Goal: Task Accomplishment & Management: Manage account settings

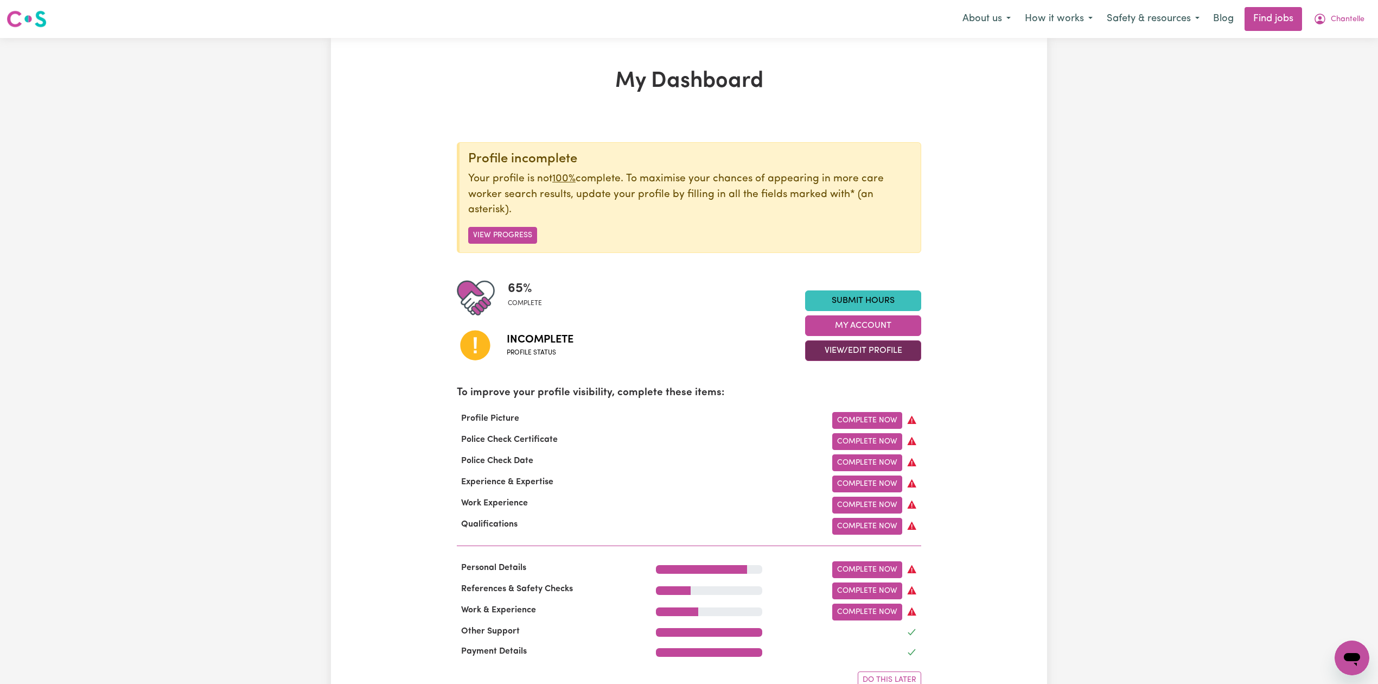
click at [888, 352] on button "View/Edit Profile" at bounding box center [863, 350] width 116 height 21
click at [842, 399] on link "Edit Profile" at bounding box center [856, 401] width 101 height 22
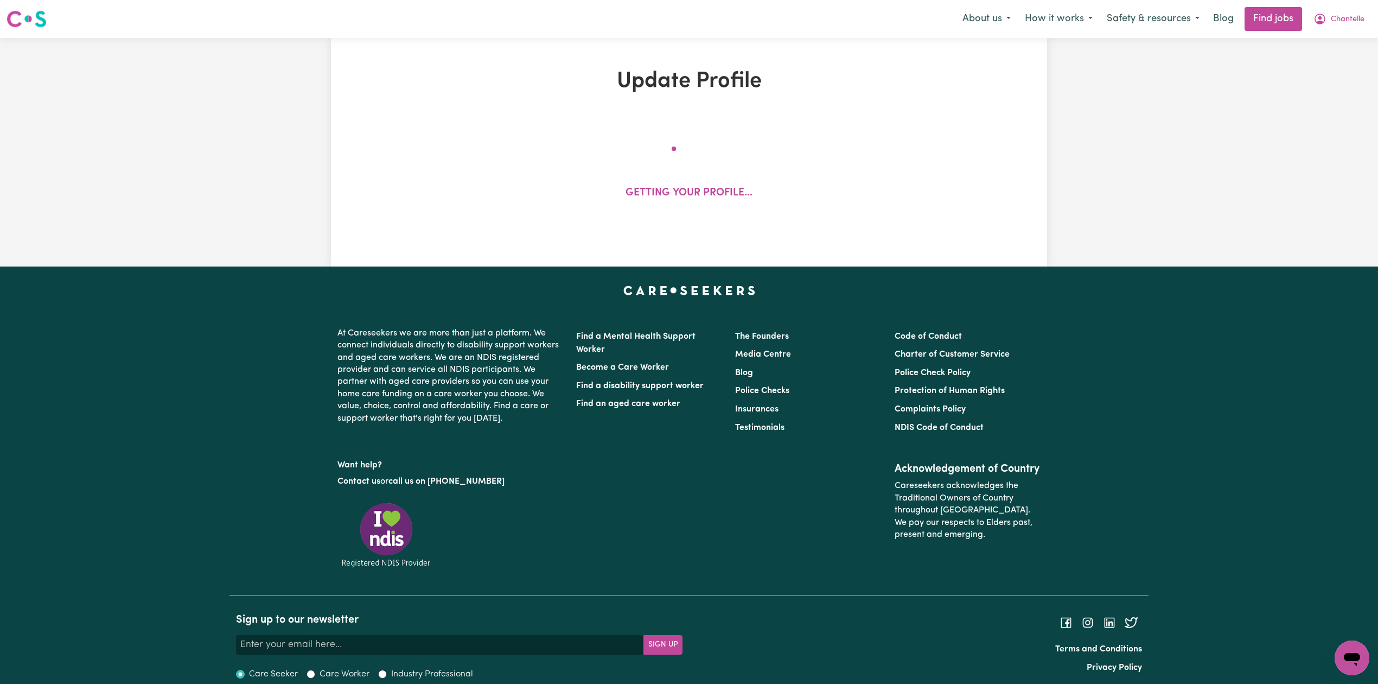
select select "[DEMOGRAPHIC_DATA]"
select select "[DEMOGRAPHIC_DATA] Citizen"
select select "Studying a healthcare related degree or qualification"
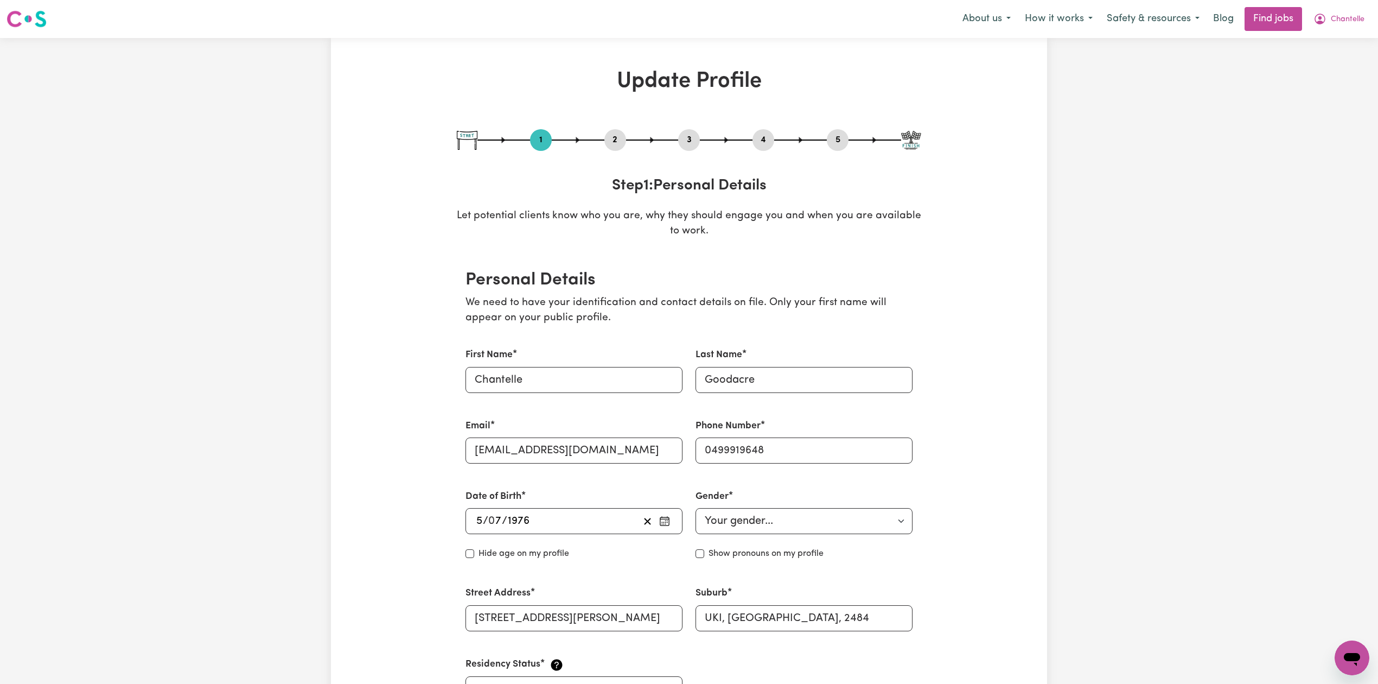
click at [611, 137] on button "2" at bounding box center [615, 140] width 22 height 14
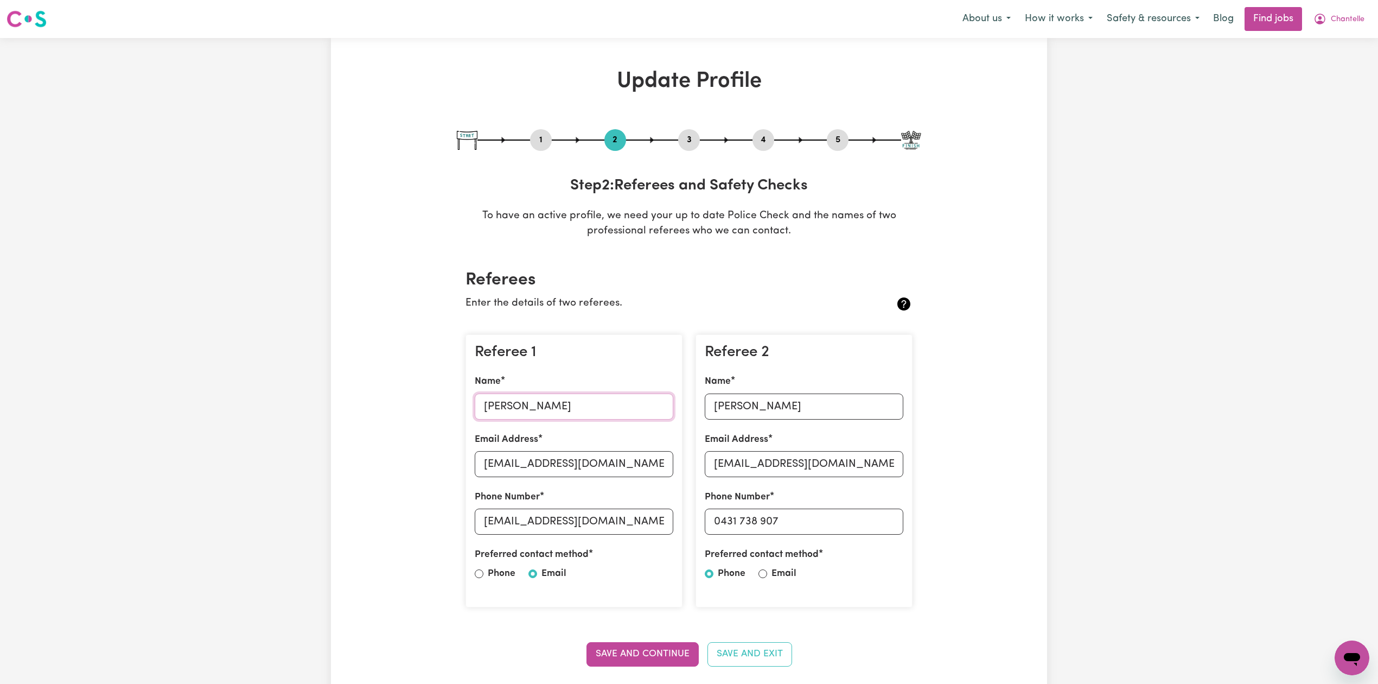
click at [493, 415] on input "[PERSON_NAME]" at bounding box center [574, 406] width 199 height 26
click at [508, 462] on input "[EMAIL_ADDRESS][DOMAIN_NAME]" at bounding box center [574, 464] width 199 height 26
click at [487, 521] on input "[EMAIL_ADDRESS][DOMAIN_NAME]" at bounding box center [574, 521] width 199 height 26
click at [747, 397] on input "[PERSON_NAME]" at bounding box center [804, 406] width 199 height 26
click at [777, 462] on input "[EMAIL_ADDRESS][DOMAIN_NAME]" at bounding box center [804, 464] width 199 height 26
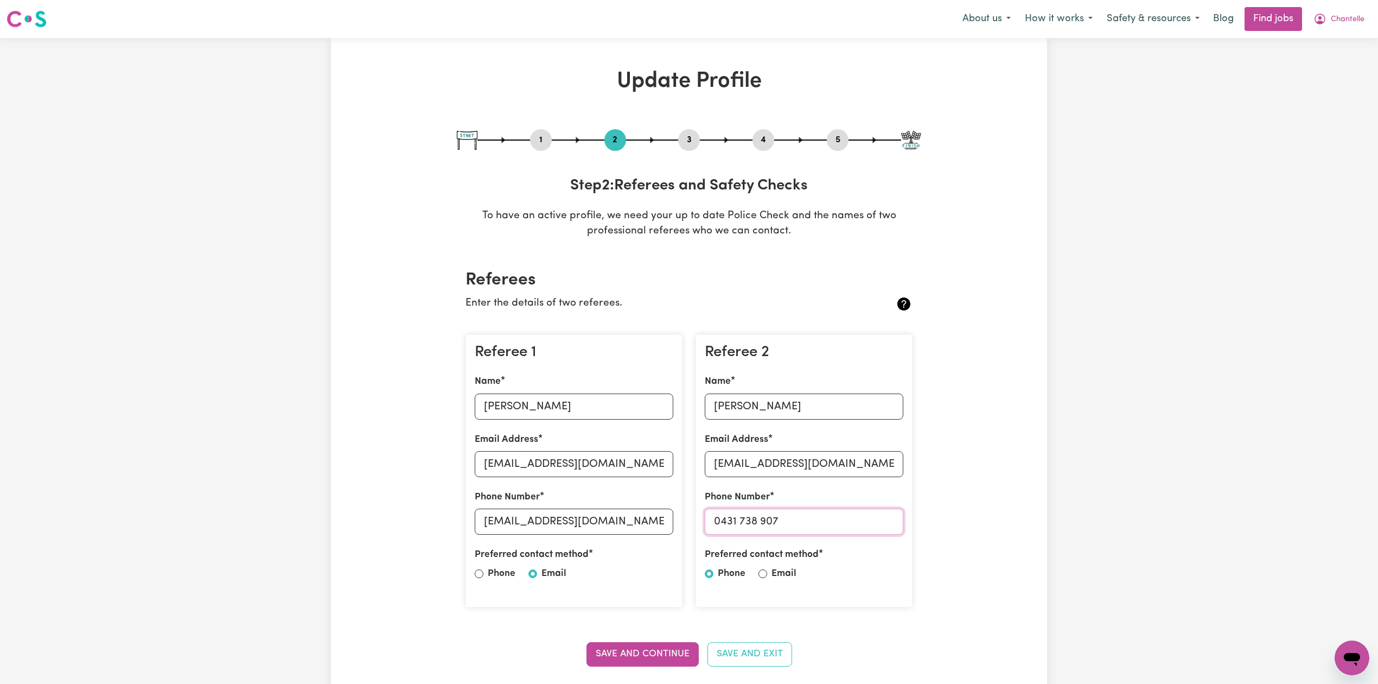
drag, startPoint x: 719, startPoint y: 521, endPoint x: 823, endPoint y: 521, distance: 103.6
click at [823, 521] on input "0431 738 907" at bounding box center [804, 521] width 199 height 26
click at [830, 139] on button "5" at bounding box center [838, 140] width 22 height 14
select select "I am providing services by being employed by an organisation"
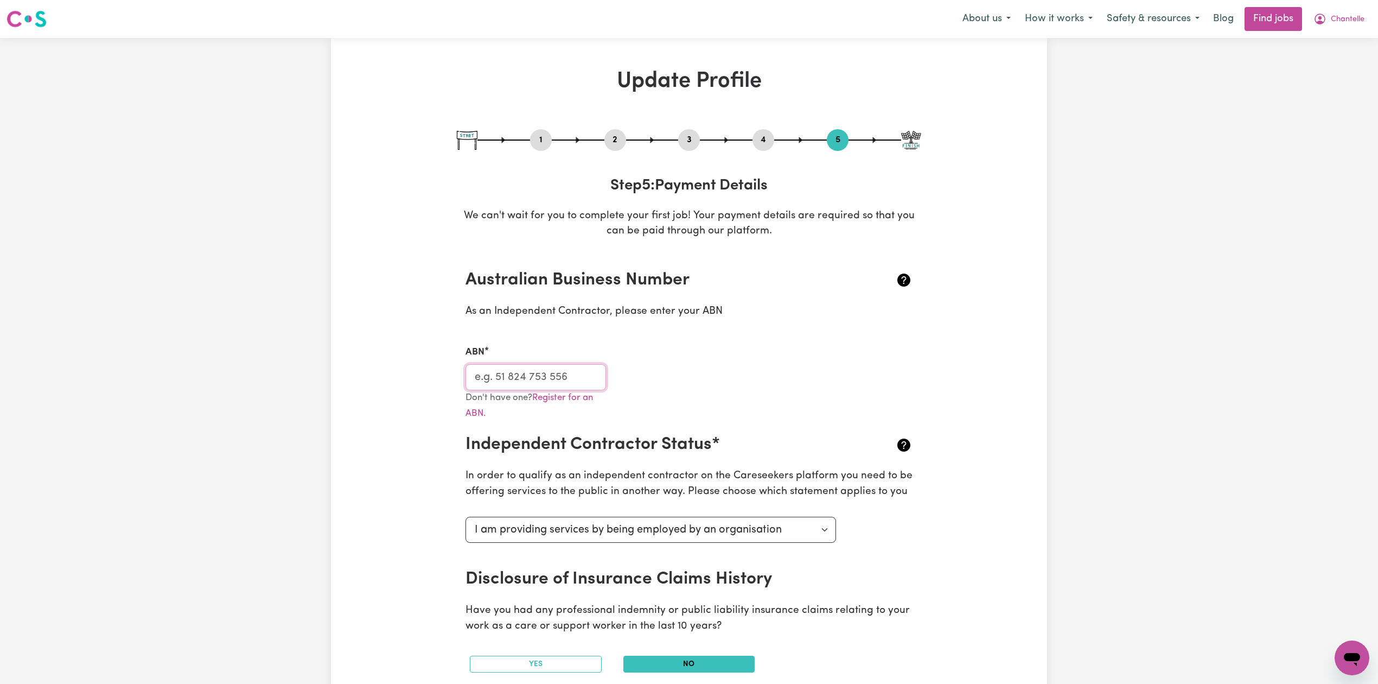
click at [502, 367] on input "ABN" at bounding box center [536, 377] width 141 height 26
